Goal: Task Accomplishment & Management: Use online tool/utility

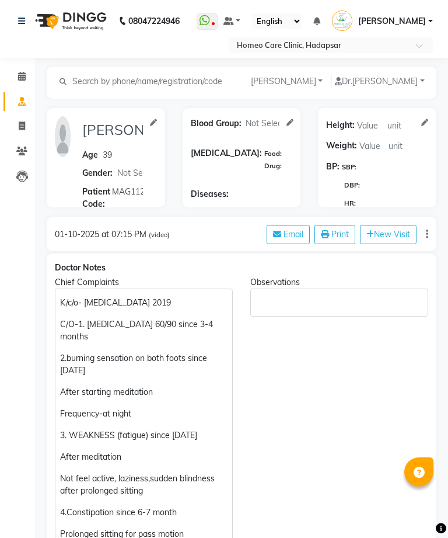
select select "[DEMOGRAPHIC_DATA]"
click at [29, 148] on span at bounding box center [22, 151] width 20 height 13
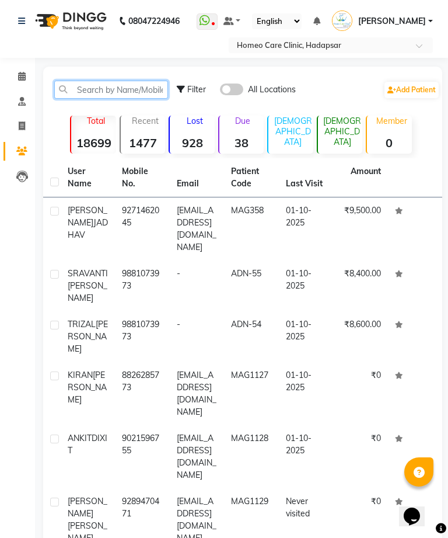
click at [140, 85] on input "text" at bounding box center [111, 90] width 114 height 18
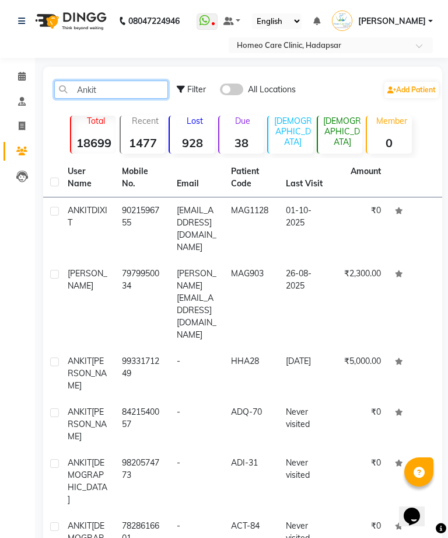
type input "Ankit"
click at [280, 229] on td "01-10-2025" at bounding box center [306, 228] width 54 height 63
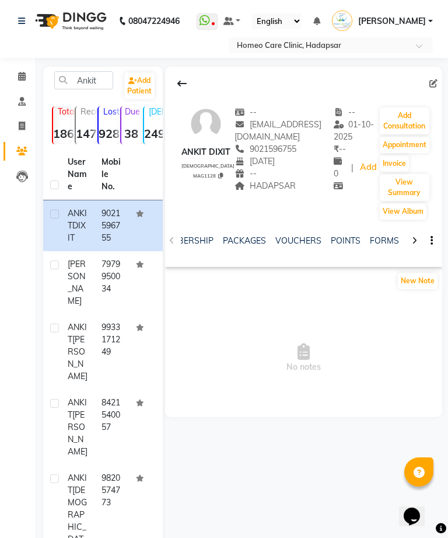
click at [380, 237] on link "FORMS" at bounding box center [384, 240] width 29 height 11
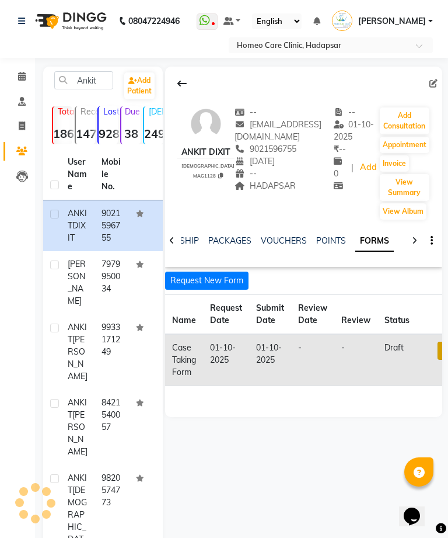
scroll to position [0, 258]
click at [442, 347] on link at bounding box center [445, 351] width 15 height 18
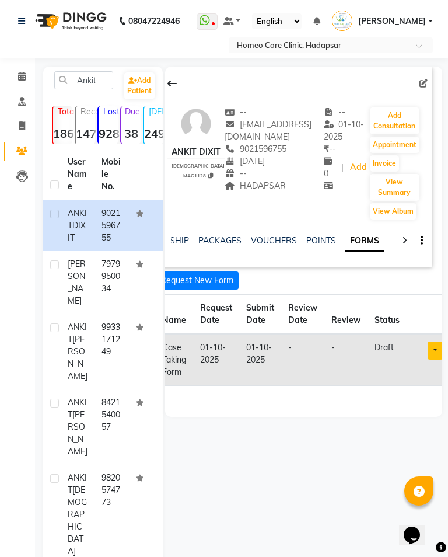
scroll to position [0, 0]
